Goal: Information Seeking & Learning: Learn about a topic

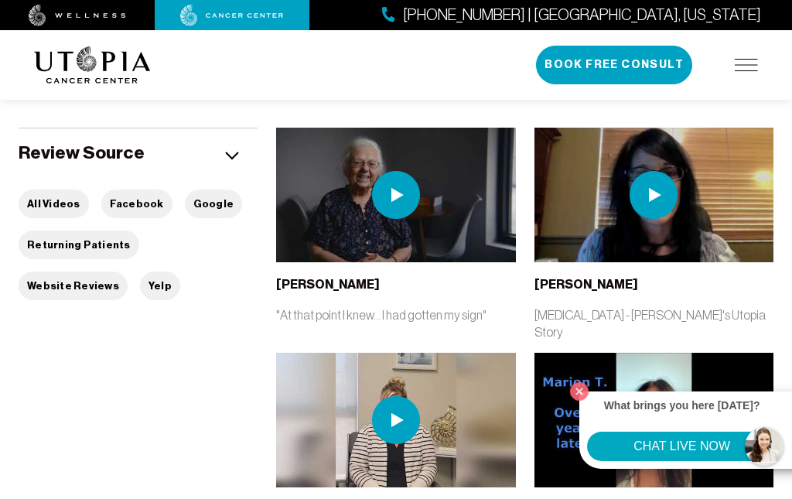
scroll to position [268, 0]
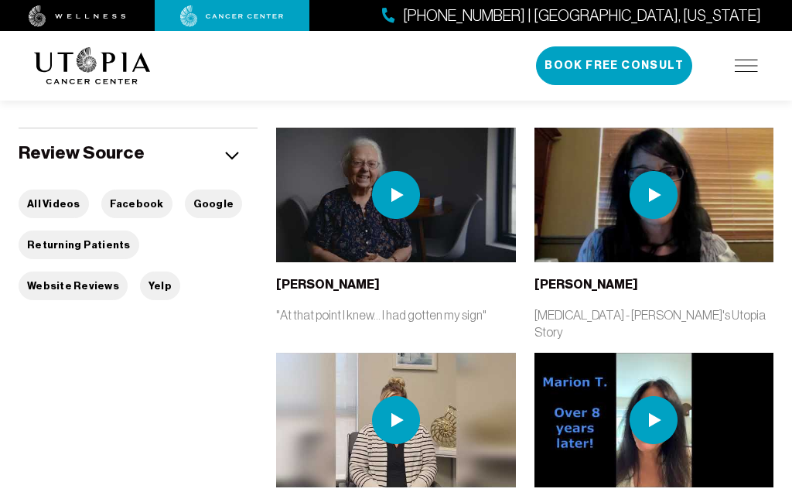
click at [409, 219] on img at bounding box center [396, 195] width 48 height 48
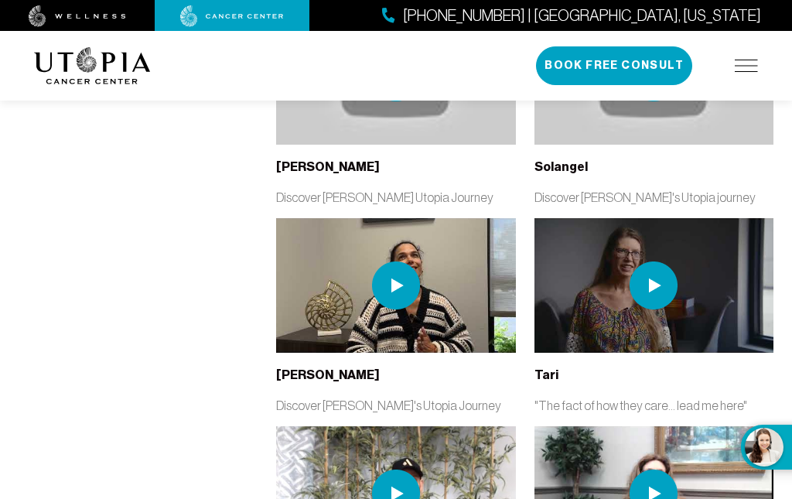
scroll to position [4554, 0]
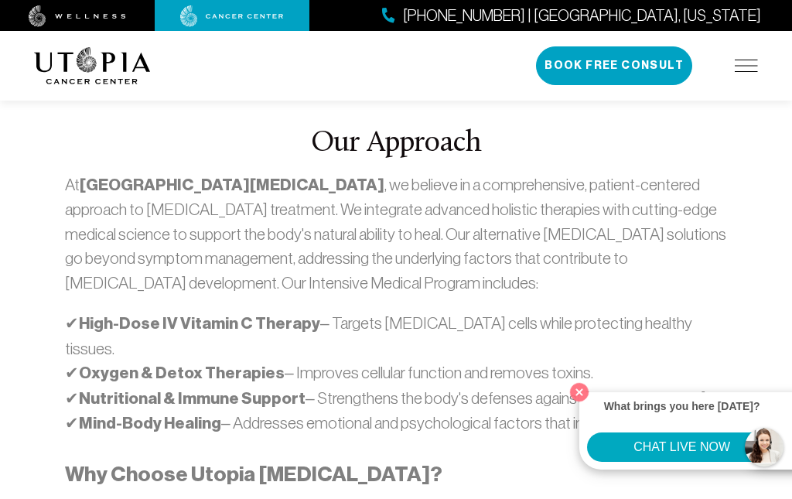
scroll to position [915, 0]
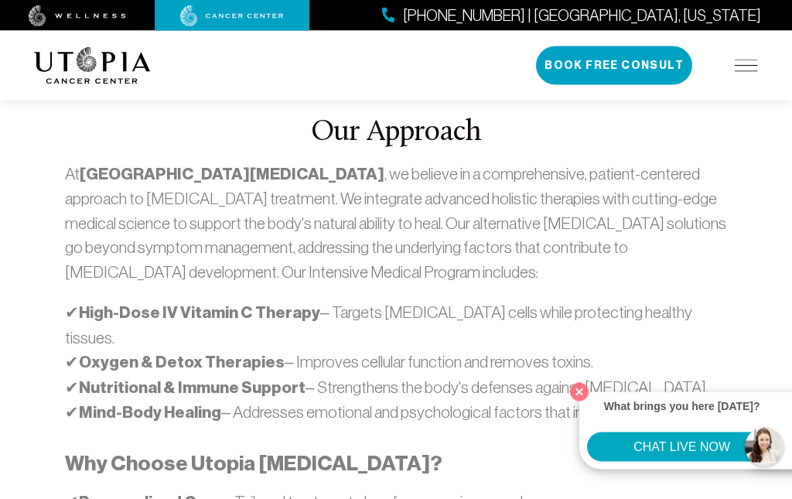
click at [587, 301] on p "✔ High-Dose IV Vitamin C Therapy – Targets [MEDICAL_DATA] cells while protectin…" at bounding box center [396, 363] width 662 height 125
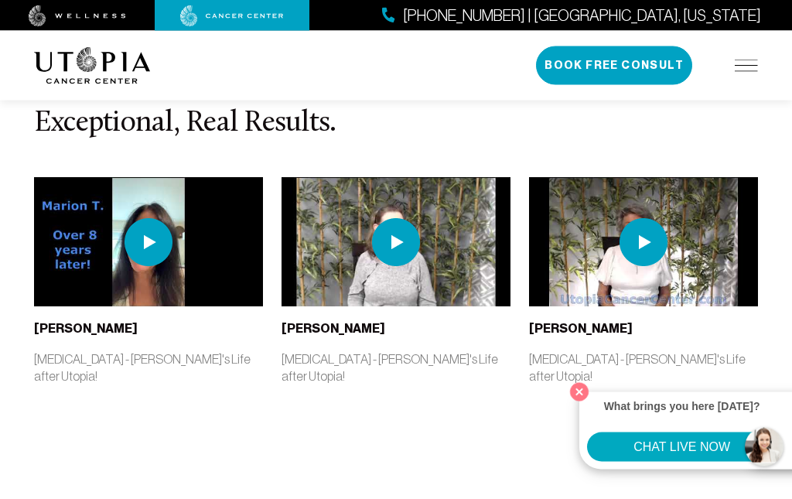
scroll to position [4030, 0]
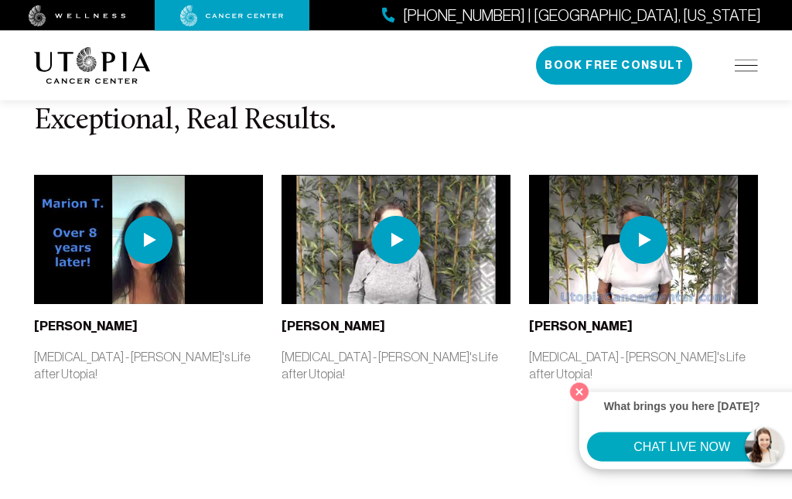
click at [672, 432] on span "More Stories" at bounding box center [655, 444] width 109 height 24
